Goal: Task Accomplishment & Management: Use online tool/utility

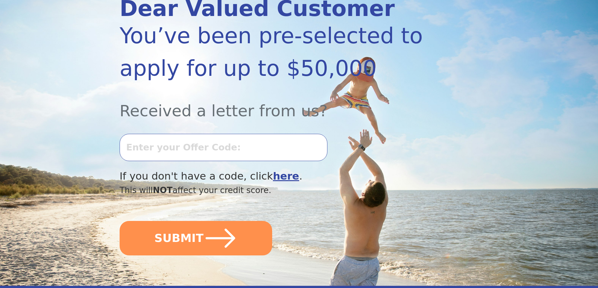
scroll to position [94, 0]
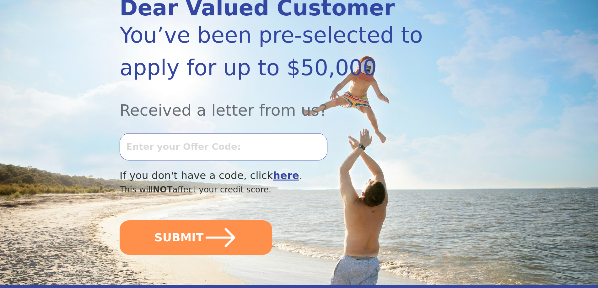
click at [155, 147] on input "text" at bounding box center [224, 146] width 208 height 27
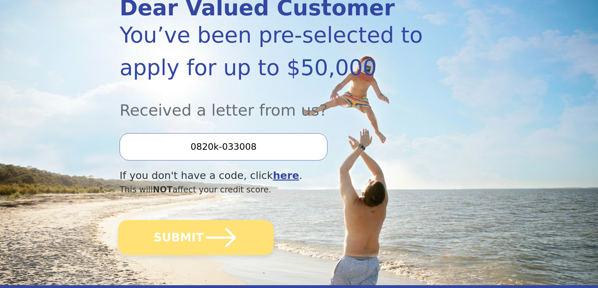
type input "0820k-033008"
click at [176, 250] on button "SUBMIT" at bounding box center [196, 237] width 156 height 35
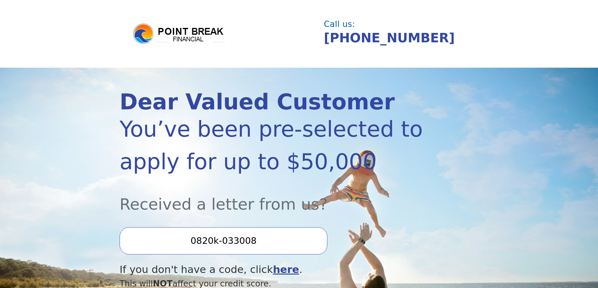
click at [203, 34] on img at bounding box center [179, 34] width 94 height 23
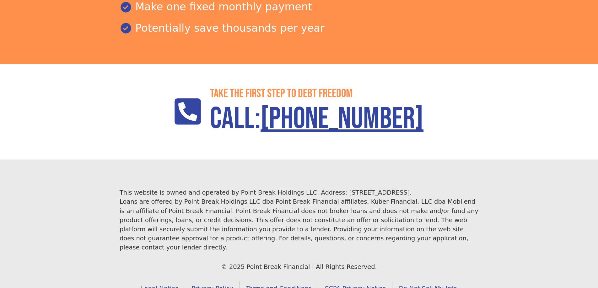
scroll to position [906, 0]
